Goal: Check status: Check status

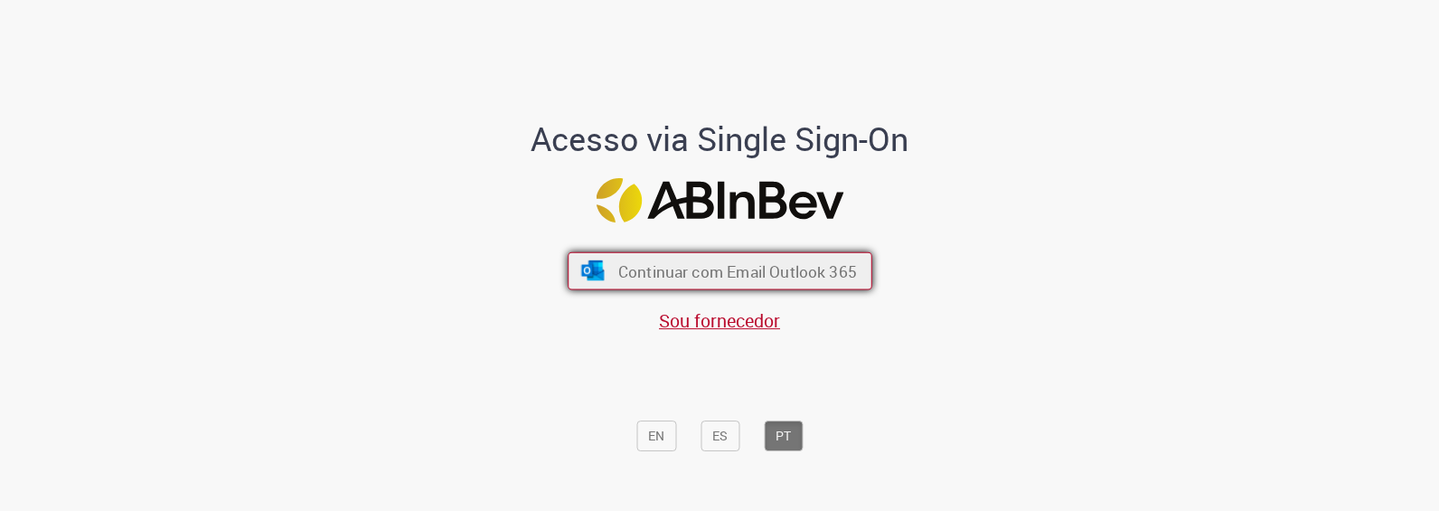
click at [637, 275] on span "Continuar com Email Outlook 365" at bounding box center [736, 270] width 239 height 21
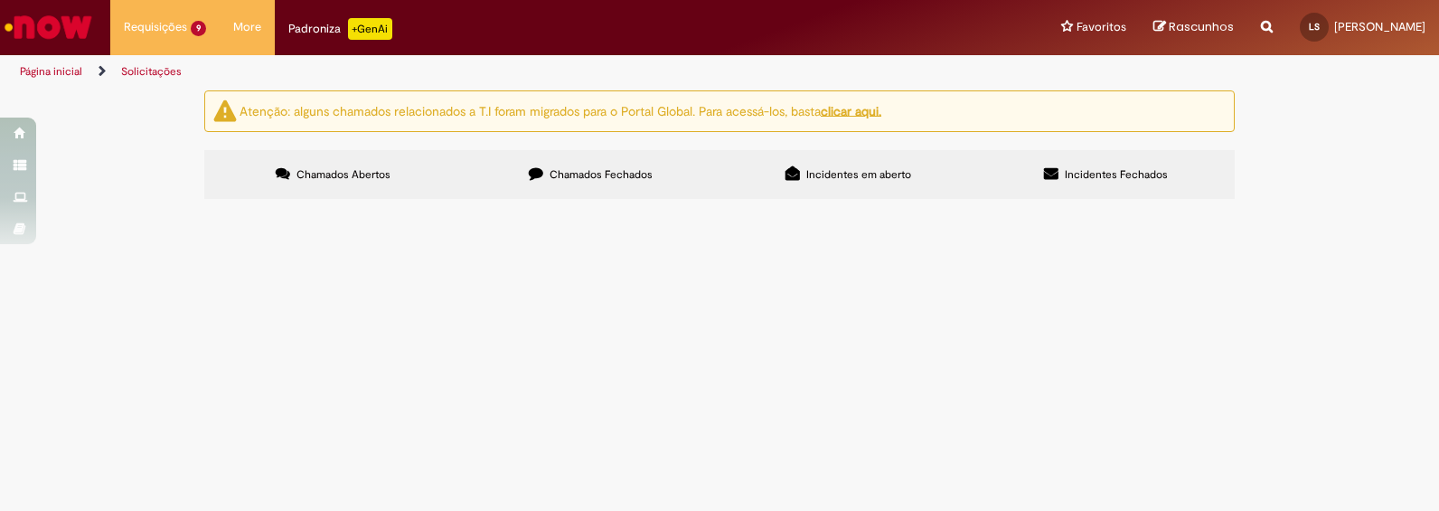
scroll to position [294, 0]
click at [0, 0] on td "R13444844" at bounding box center [0, 0] width 0 height 0
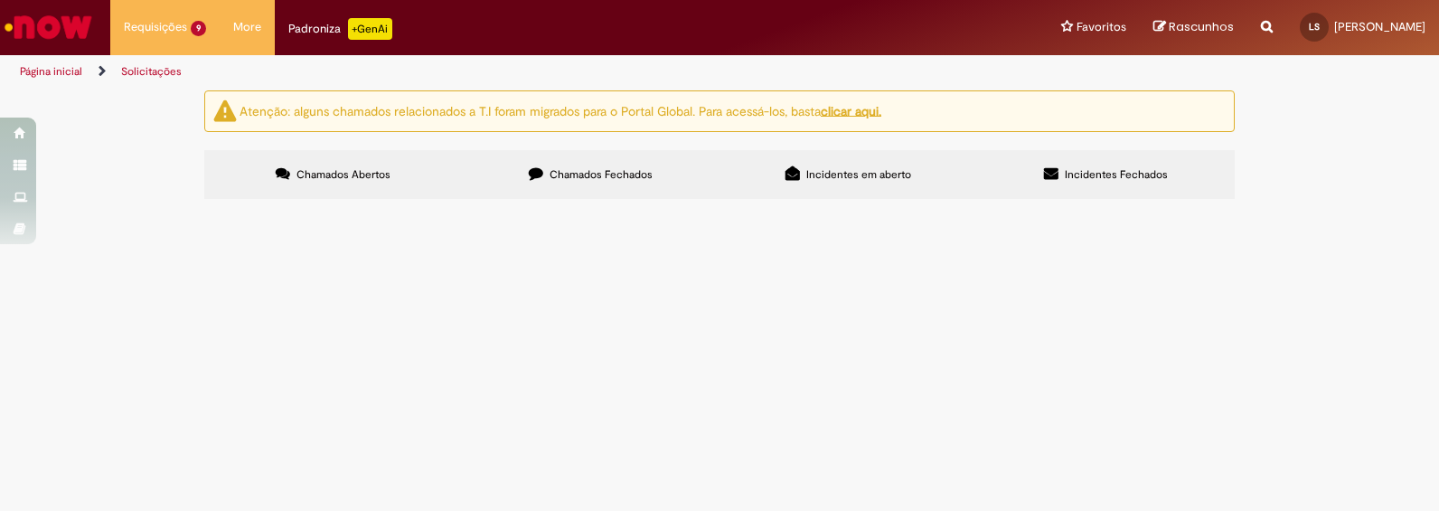
scroll to position [294, 0]
click at [0, 0] on span "Emissão de Comodato" at bounding box center [0, 0] width 0 height 0
click at [0, 0] on span "R13444844" at bounding box center [0, 0] width 0 height 0
click at [0, 0] on span "Emissão de Comodato" at bounding box center [0, 0] width 0 height 0
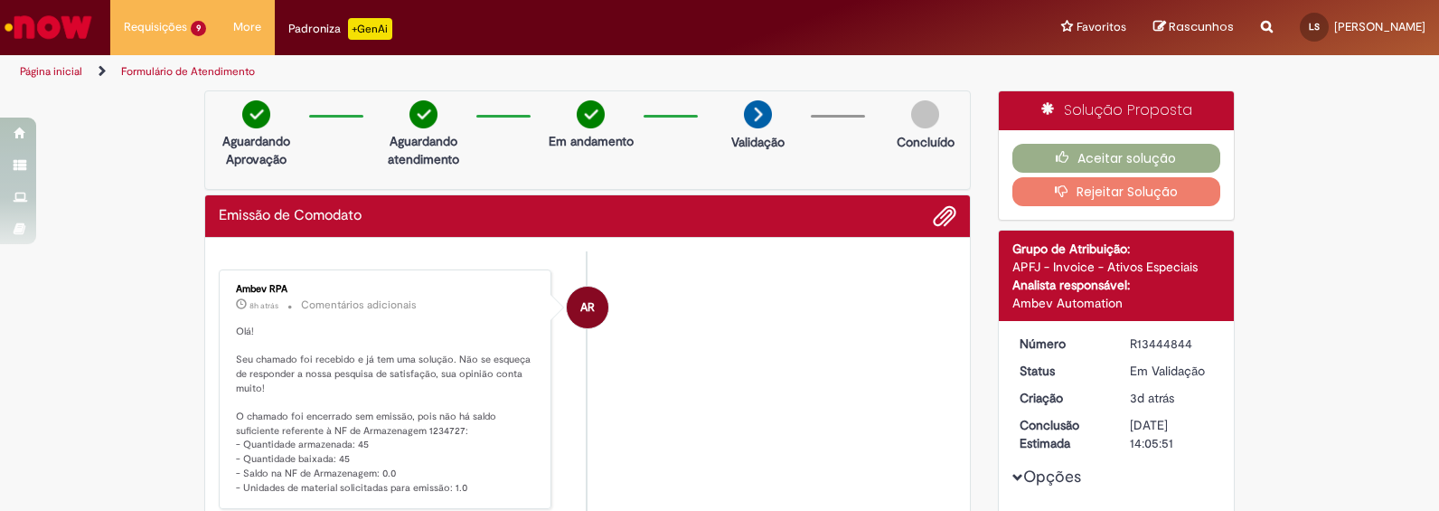
scroll to position [151, 0]
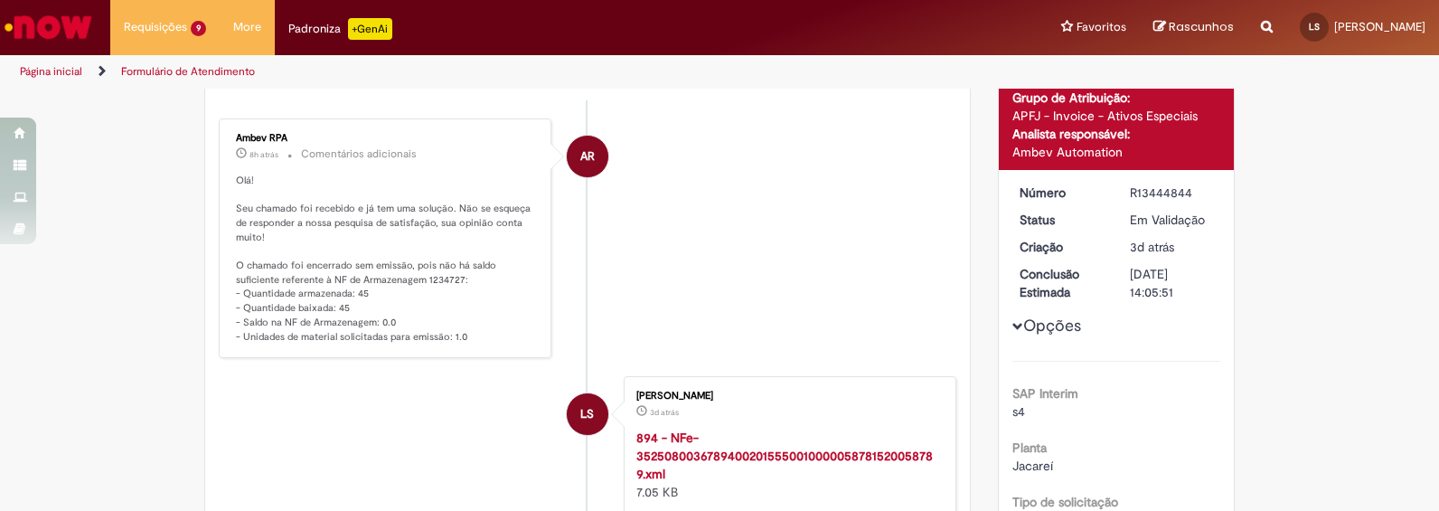
click at [1150, 194] on div "R13444844" at bounding box center [1171, 192] width 84 height 18
copy div "R13444844"
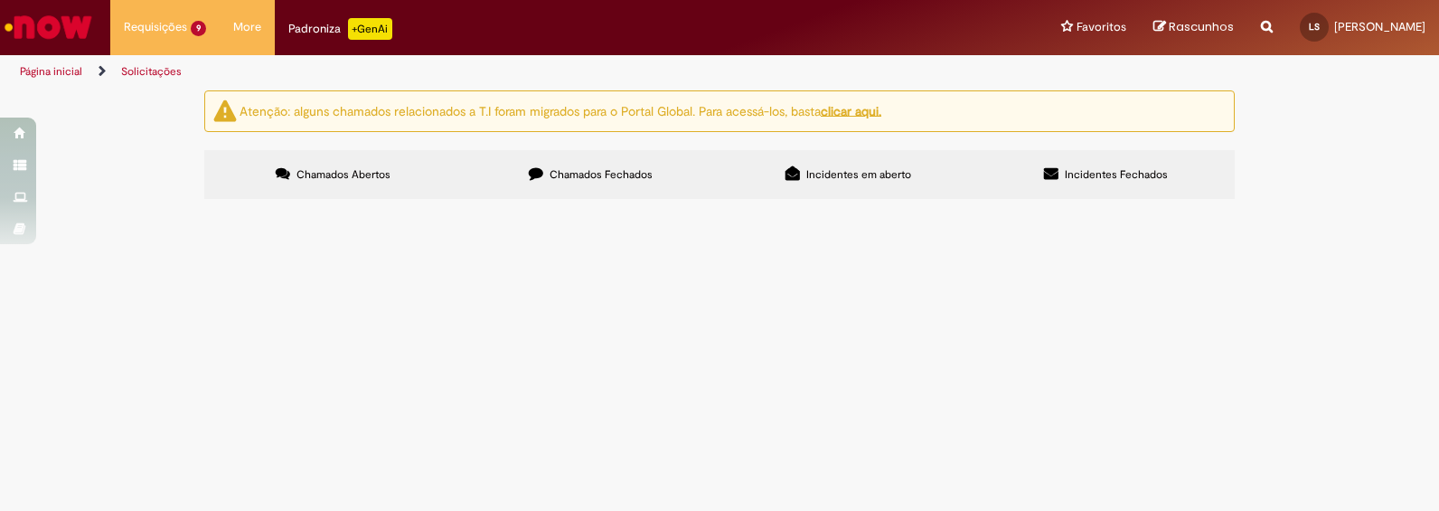
scroll to position [226, 0]
click at [0, 0] on span "Emissão de Comodato" at bounding box center [0, 0] width 0 height 0
click at [0, 0] on span "R13452515" at bounding box center [0, 0] width 0 height 0
click at [0, 0] on tbody "R13452671 Emissão de Comodato CDD FORTALEZA - 13574594136098 - BURGER KING - ZA…" at bounding box center [0, 0] width 0 height 0
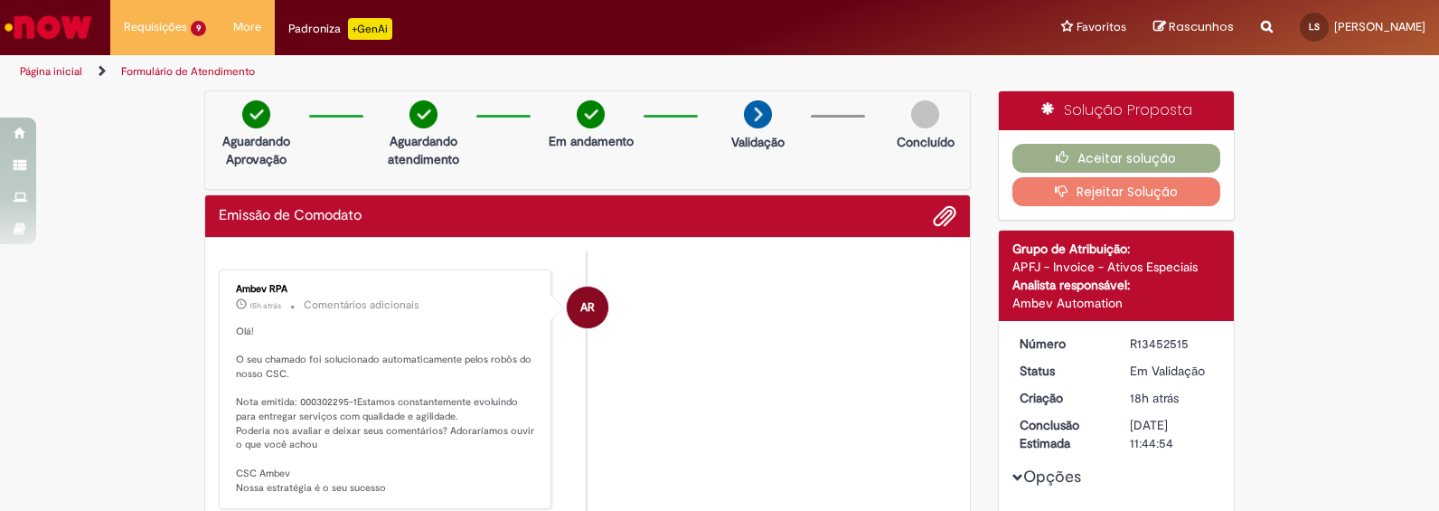
click at [1146, 338] on div "R13452515" at bounding box center [1171, 343] width 84 height 18
copy div "R13452515"
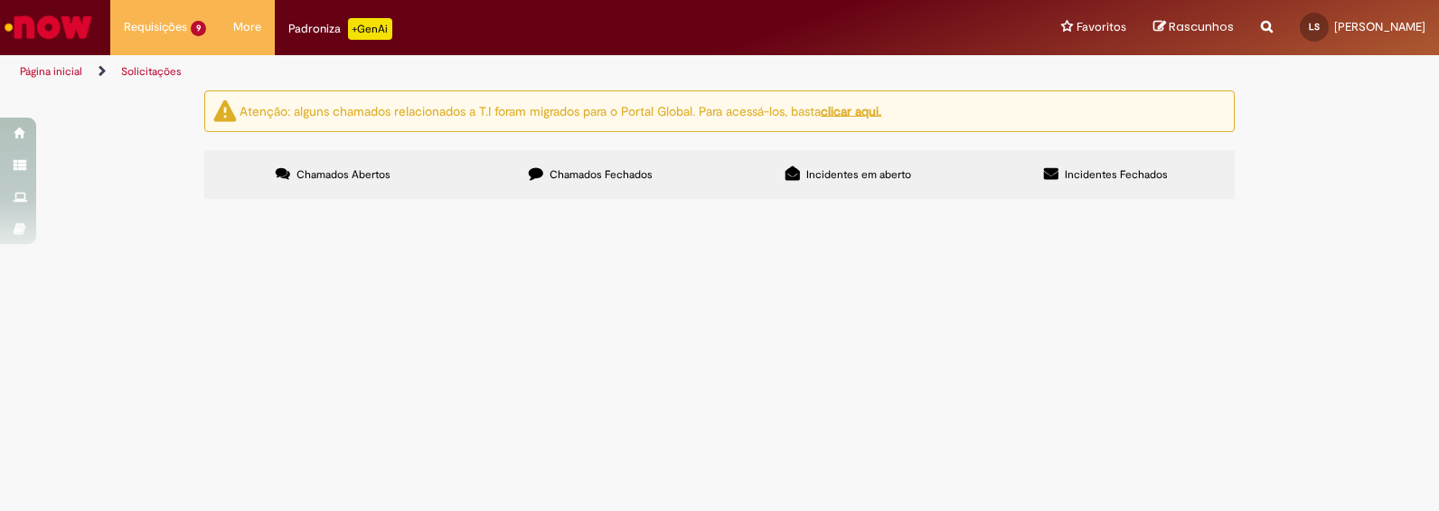
scroll to position [294, 0]
click at [0, 0] on span "Emissão de Comodato" at bounding box center [0, 0] width 0 height 0
click at [0, 0] on span "CDD FORTALEZA - 13574594136098 - BURGER KING ZAMP FS FORTALEZA - AV GOV PARSIFA…" at bounding box center [0, 0] width 0 height 0
click at [0, 0] on span "R13452639" at bounding box center [0, 0] width 0 height 0
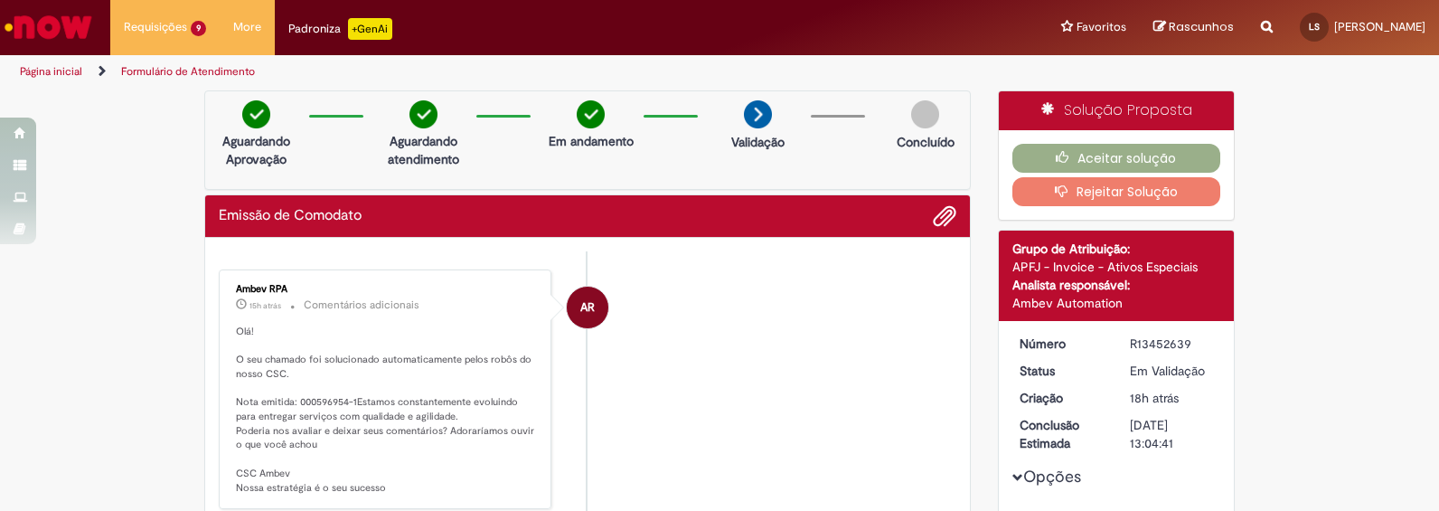
click at [1167, 343] on div "R13452639" at bounding box center [1171, 343] width 84 height 18
copy div "R13452639"
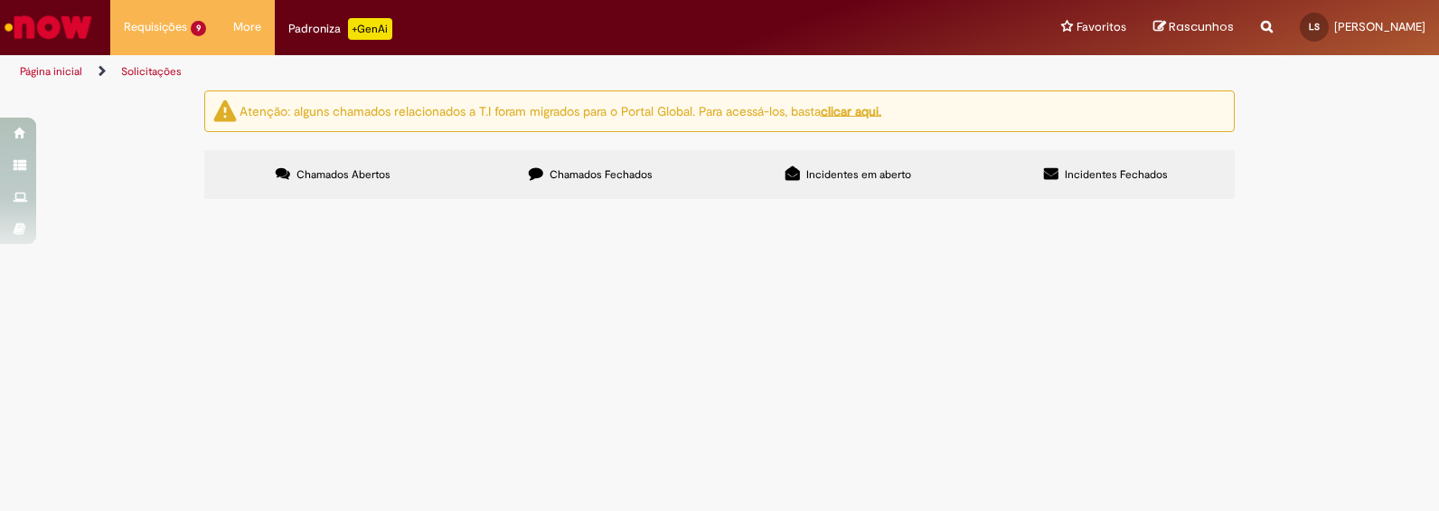
scroll to position [294, 0]
drag, startPoint x: 290, startPoint y: 346, endPoint x: 221, endPoint y: 346, distance: 68.7
click at [0, 0] on td "R13452515" at bounding box center [0, 0] width 0 height 0
copy span "R13452515"
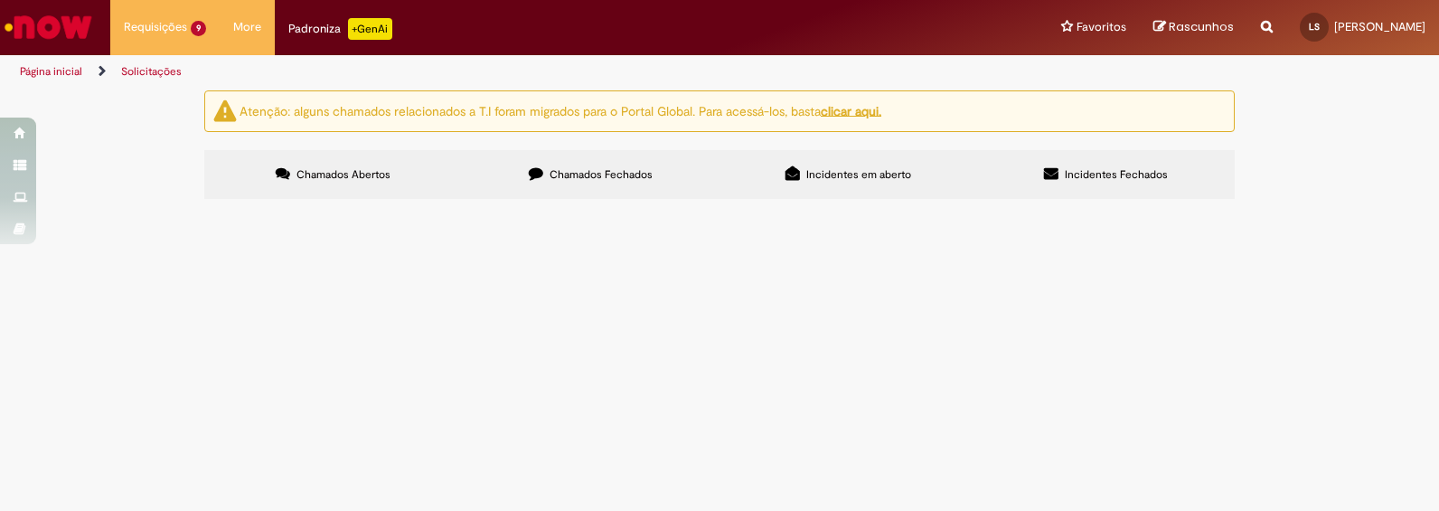
click at [568, 183] on label "Chamados Fechados" at bounding box center [591, 174] width 258 height 49
click at [332, 186] on label "Chamados Abertos" at bounding box center [333, 174] width 258 height 49
